Goal: Check status

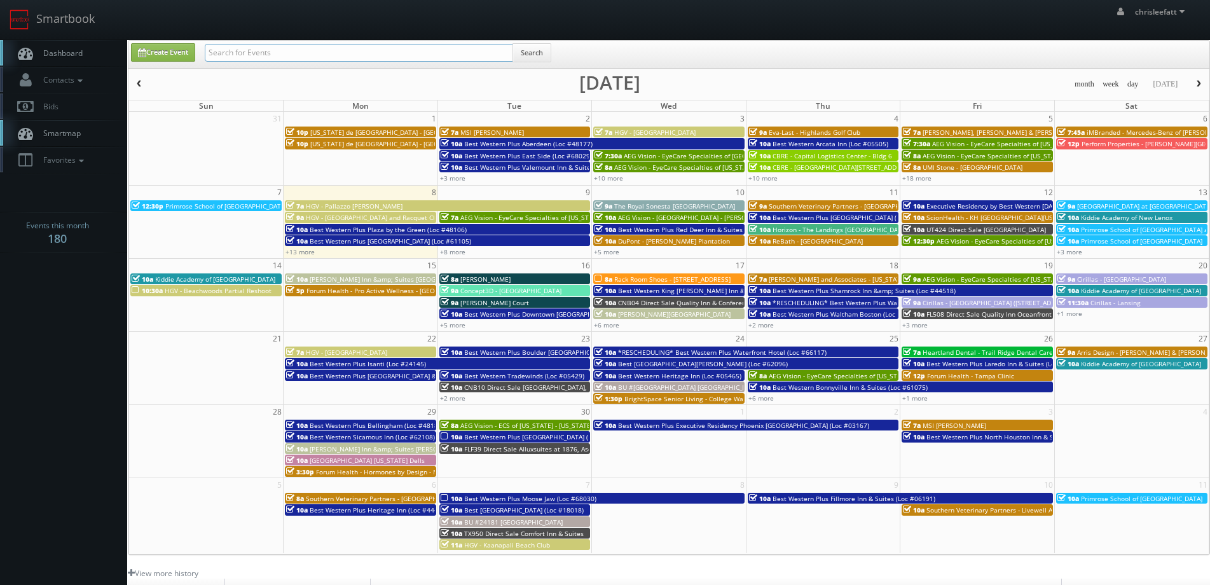
click at [396, 58] on input "text" at bounding box center [359, 53] width 308 height 18
type input "45093"
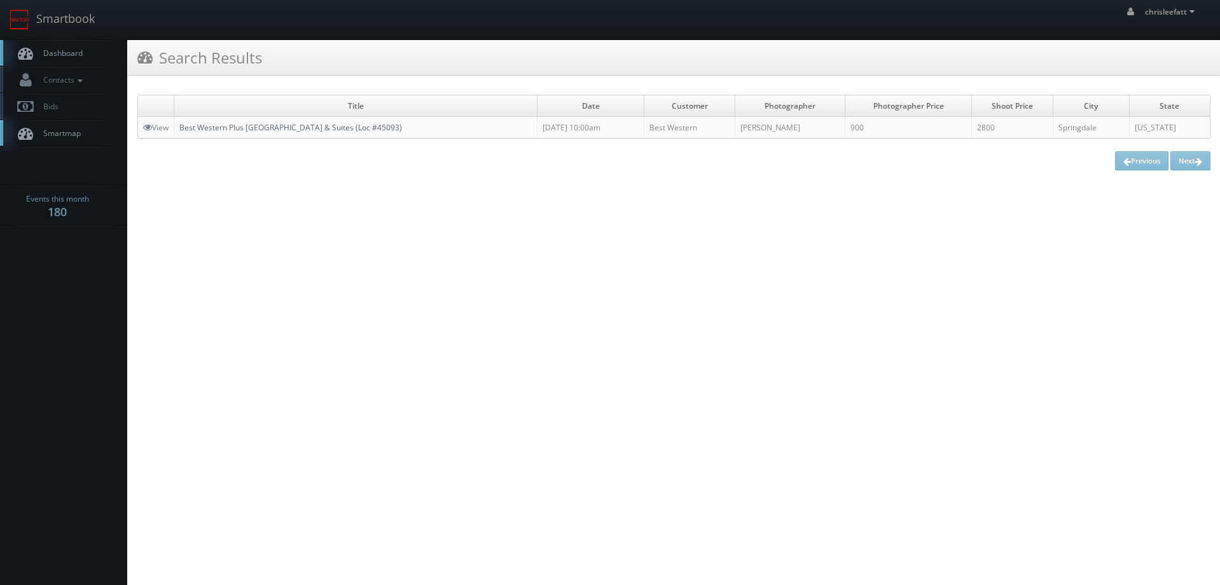
click at [307, 127] on link "Best Western Plus Zion Canyon Inn & Suites (Loc #45093)" at bounding box center [290, 127] width 223 height 11
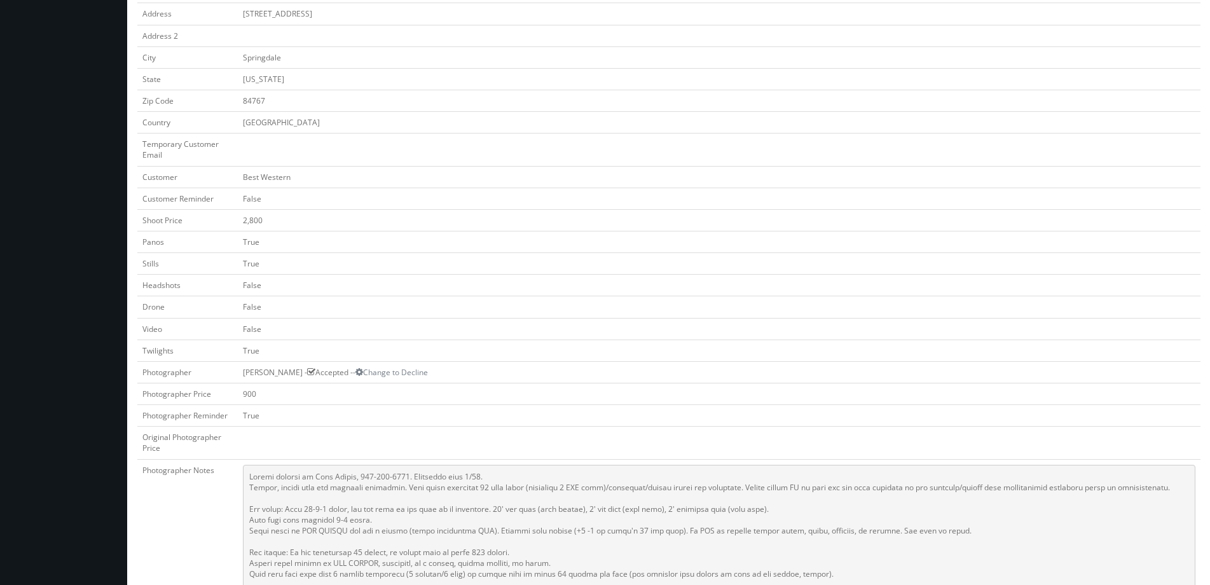
scroll to position [191, 0]
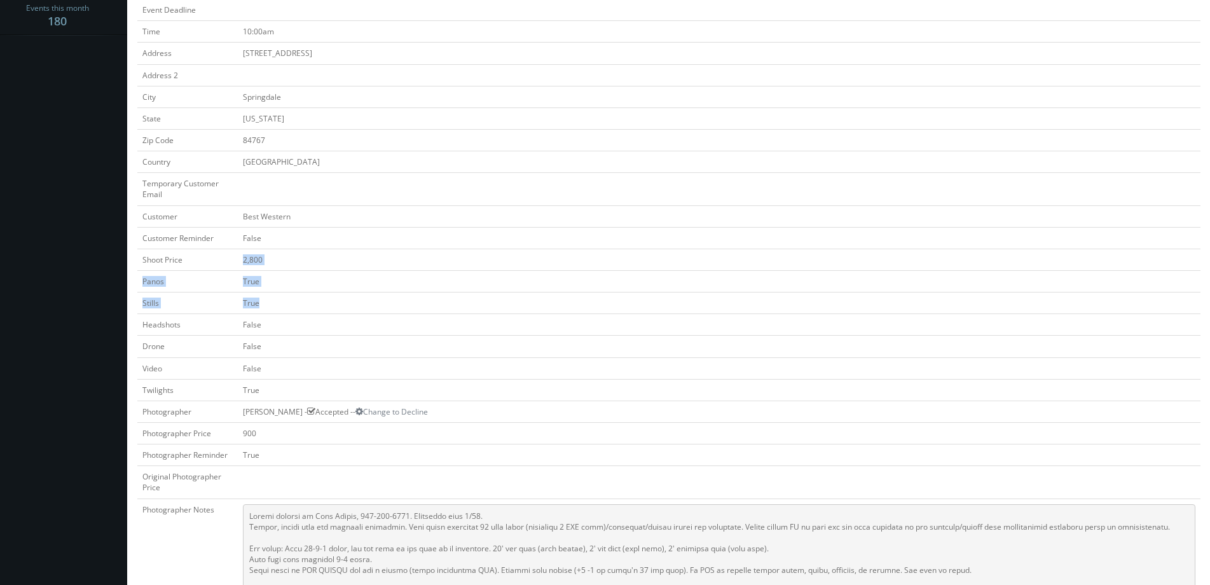
drag, startPoint x: 250, startPoint y: 260, endPoint x: 273, endPoint y: 293, distance: 40.2
click at [273, 293] on tbody "Title Best Western Plus Zion Canyon Inn & Suites (Loc #45093) Start Date 08/24/…" at bounding box center [668, 489] width 1063 height 1111
click at [287, 340] on td "False" at bounding box center [719, 347] width 963 height 22
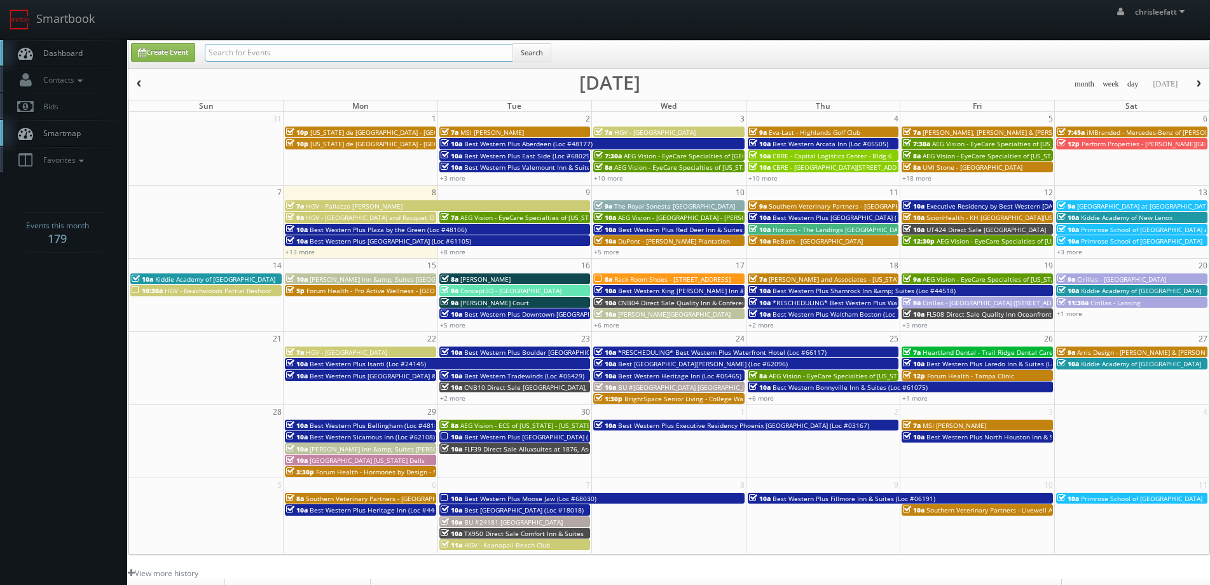
click at [274, 52] on input "text" at bounding box center [359, 53] width 308 height 18
type input "ny181"
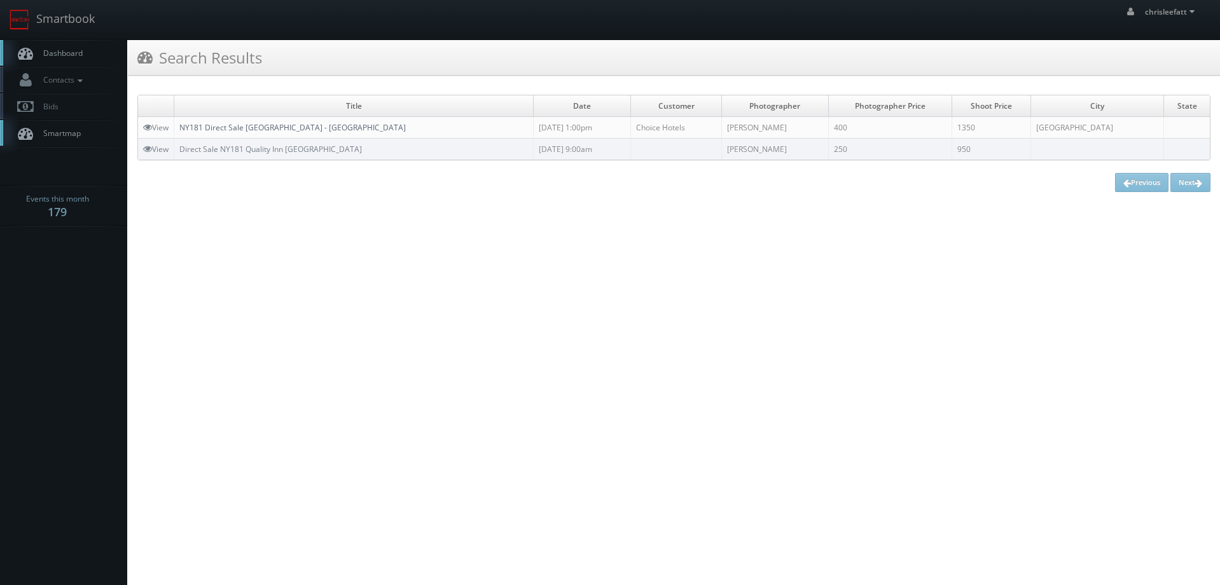
click at [246, 123] on link "NY181 Direct Sale [GEOGRAPHIC_DATA] - [GEOGRAPHIC_DATA]" at bounding box center [292, 127] width 226 height 11
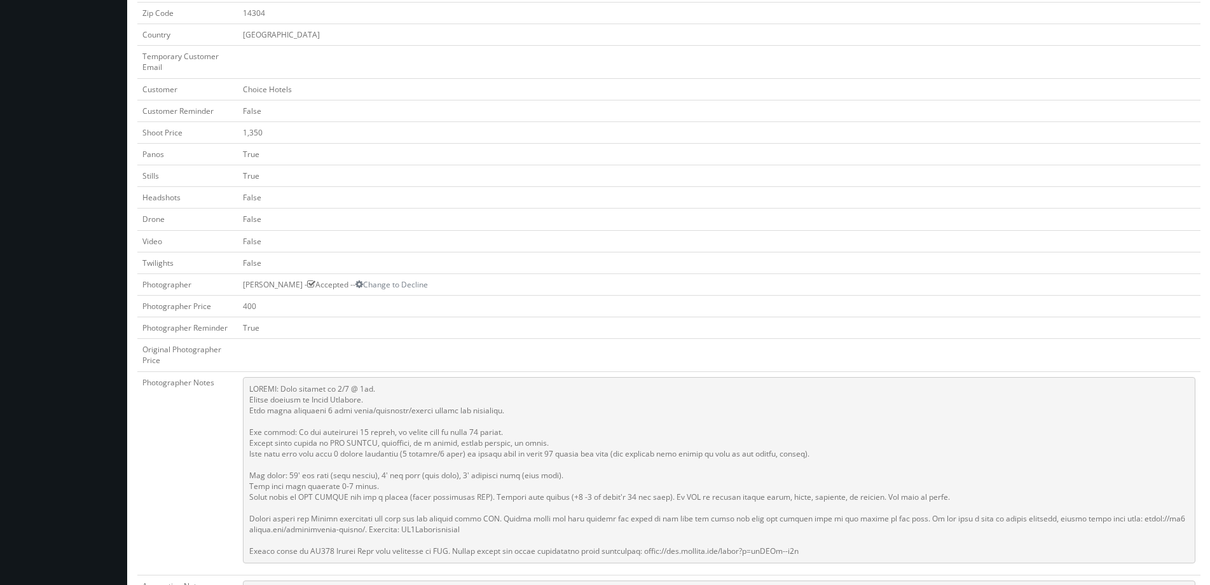
scroll to position [382, 0]
